Goal: Use online tool/utility: Use online tool/utility

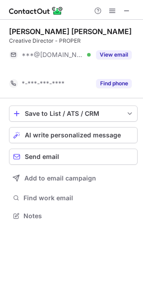
scroll to position [5, 4]
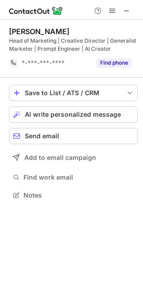
scroll to position [189, 143]
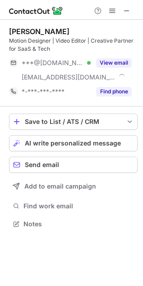
scroll to position [218, 143]
